Goal: Information Seeking & Learning: Learn about a topic

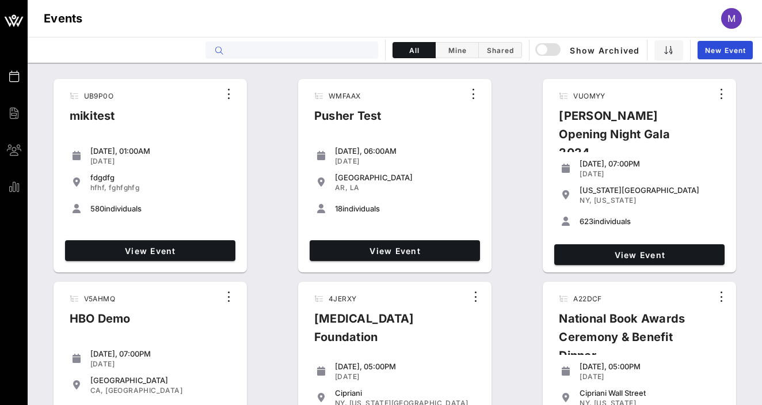
click at [287, 55] on input "text" at bounding box center [300, 50] width 143 height 15
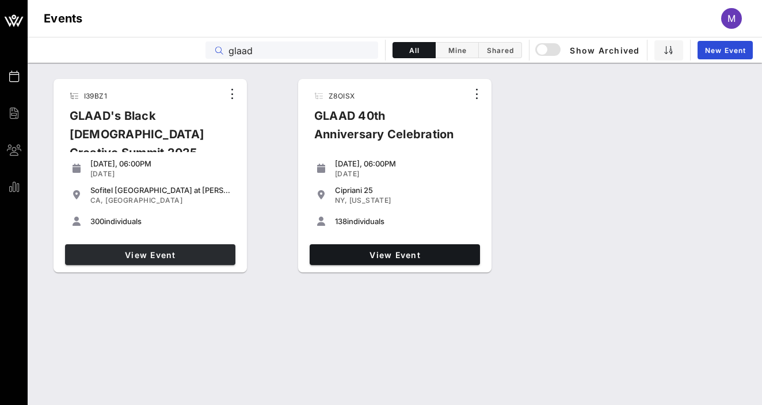
type input "glaad"
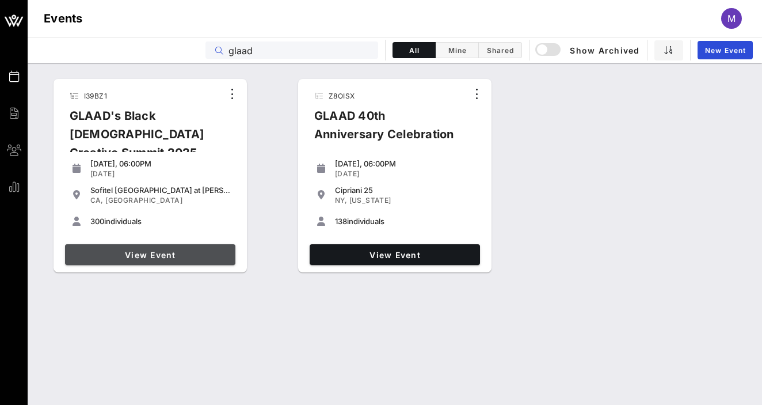
click at [157, 260] on link "View Event" at bounding box center [150, 254] width 170 height 21
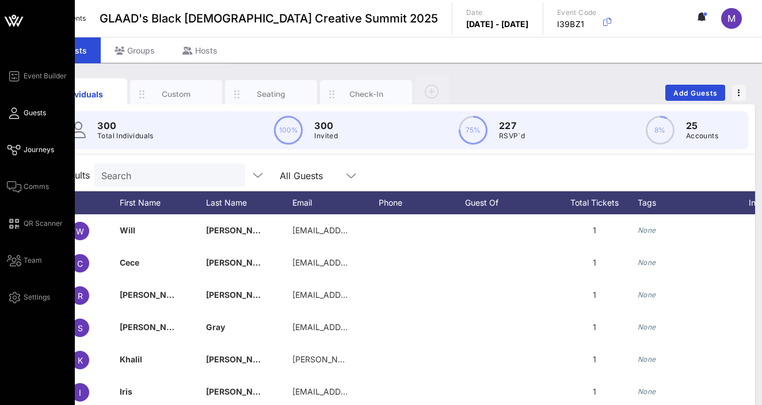
click at [28, 143] on link "Journeys" at bounding box center [30, 150] width 47 height 14
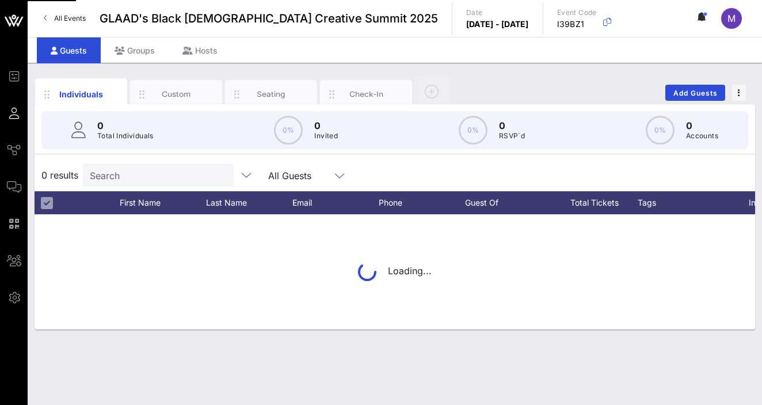
click at [74, 19] on span "All Events" at bounding box center [70, 18] width 32 height 9
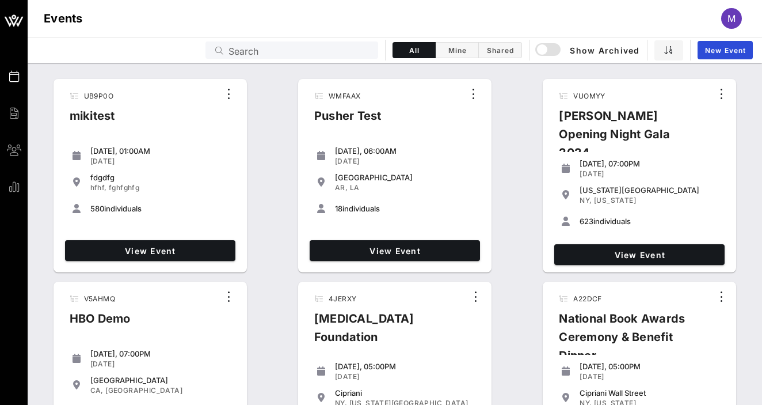
click at [264, 55] on input "Search" at bounding box center [300, 50] width 143 height 15
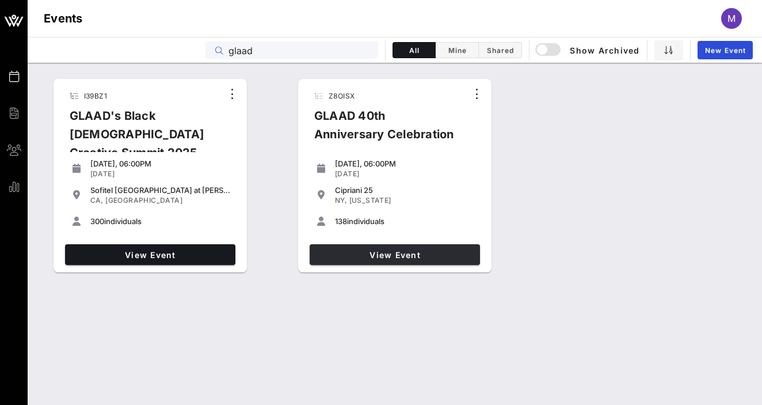
type input "glaad"
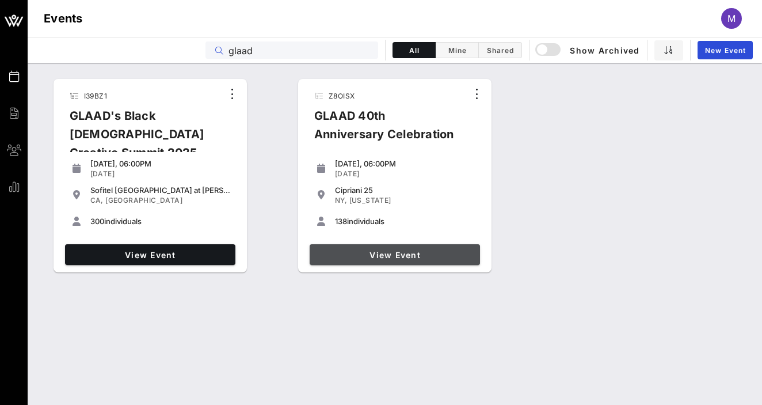
click at [396, 256] on span "View Event" at bounding box center [394, 255] width 161 height 10
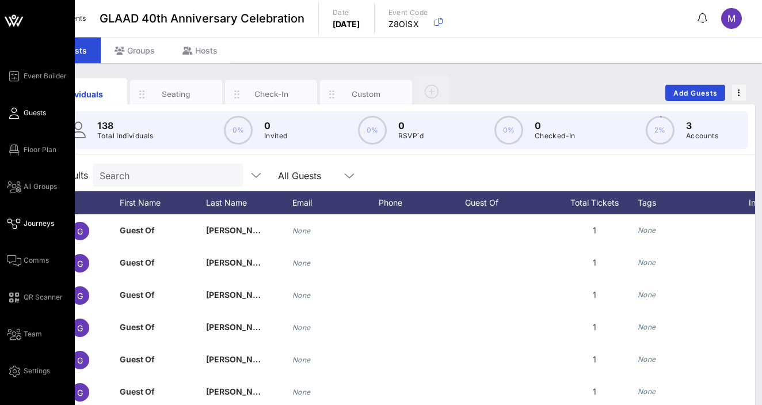
click at [34, 225] on span "Journeys" at bounding box center [39, 223] width 31 height 10
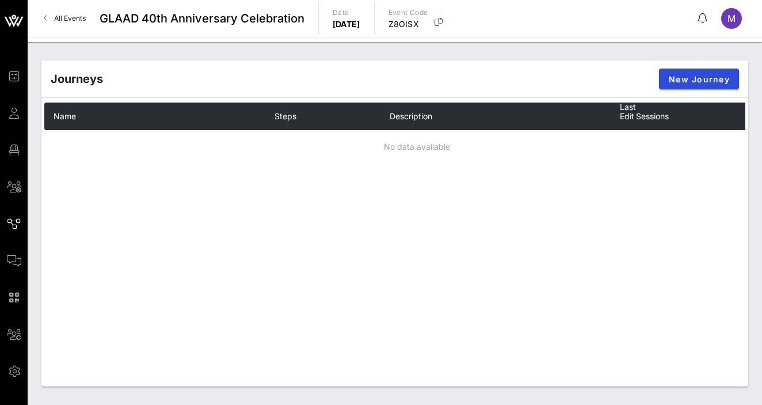
click at [82, 222] on div "Journeys New Journey Name Steps Description Last Edit Sessions No data available" at bounding box center [394, 223] width 707 height 326
click at [60, 12] on link "All Events" at bounding box center [65, 18] width 56 height 18
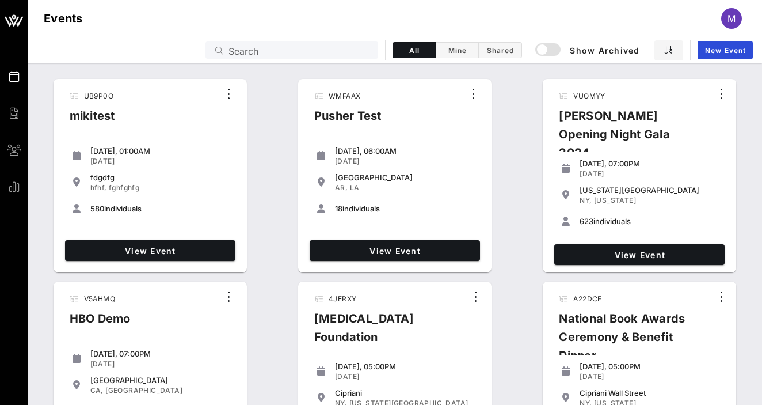
click at [307, 54] on input "Search" at bounding box center [300, 50] width 143 height 15
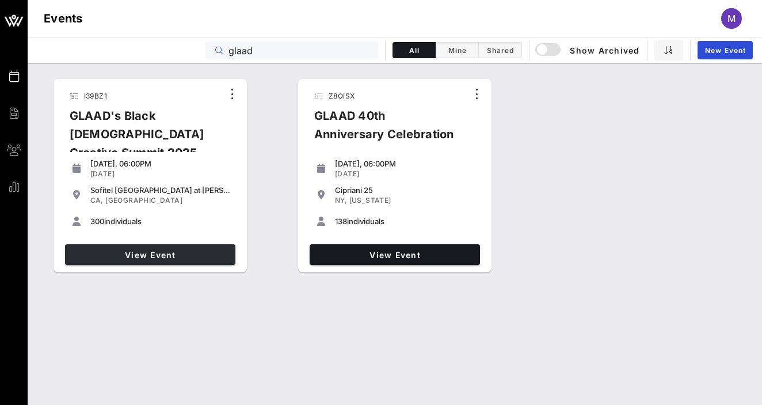
type input "glaad"
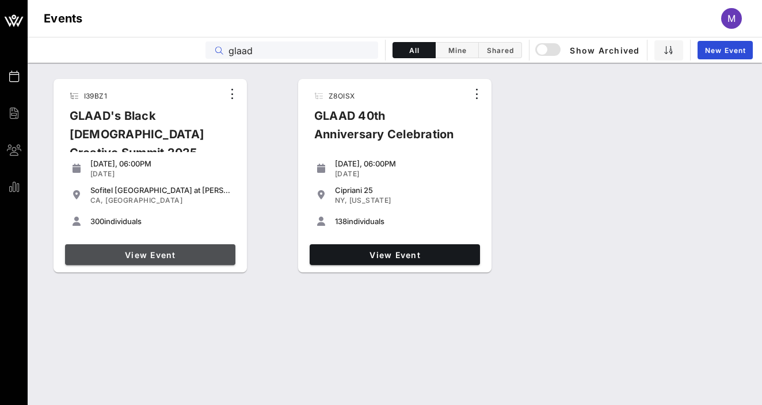
click at [178, 248] on link "View Event" at bounding box center [150, 254] width 170 height 21
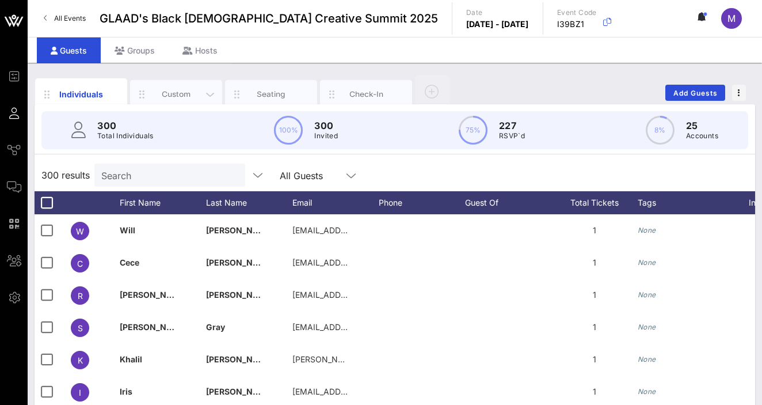
click at [188, 93] on div "Custom" at bounding box center [176, 94] width 51 height 11
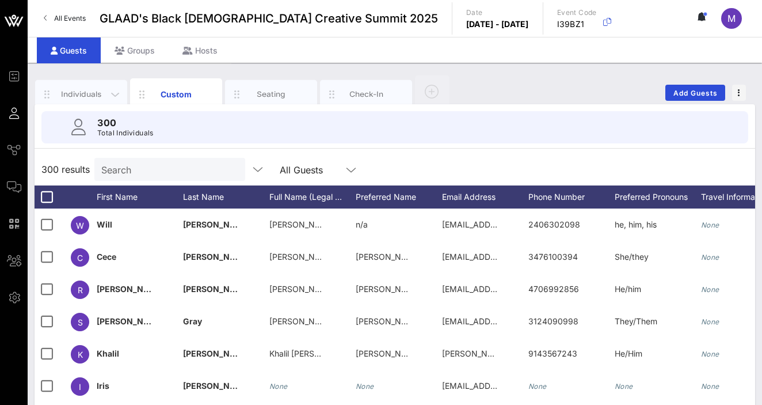
click at [88, 87] on div "Individuals" at bounding box center [81, 94] width 92 height 29
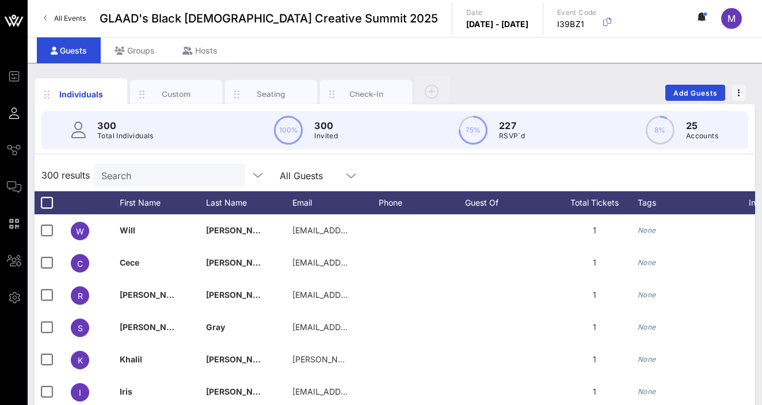
click at [211, 67] on div "Individuals Custom Seating Check-In Add Guests 300 Total Individuals 100% 300 I…" at bounding box center [395, 317] width 735 height 508
